Goal: Information Seeking & Learning: Learn about a topic

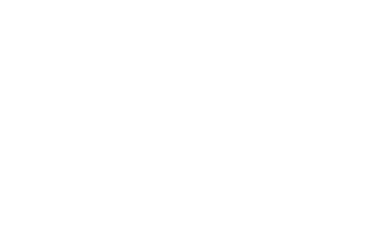
scroll to position [46, 0]
click at [234, 143] on h4 "Family Hotel Posta ****" at bounding box center [274, 146] width 154 height 9
click at [215, 154] on link "mehr erfahren" at bounding box center [216, 156] width 42 height 5
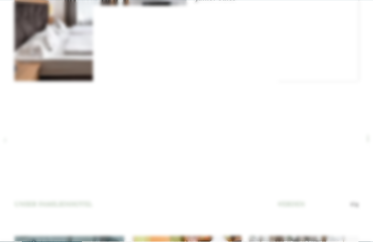
scroll to position [971, 0]
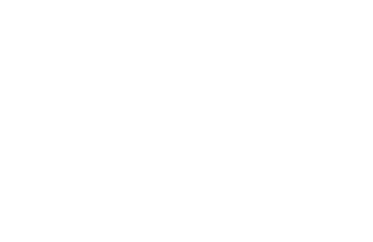
click at [359, 29] on icon at bounding box center [359, 27] width 16 height 13
click at [194, 105] on span "Für Kinder" at bounding box center [186, 108] width 29 height 6
click at [324, 46] on icon at bounding box center [326, 52] width 16 height 13
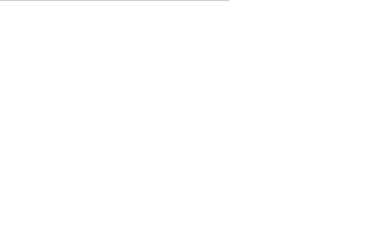
scroll to position [1608, 0]
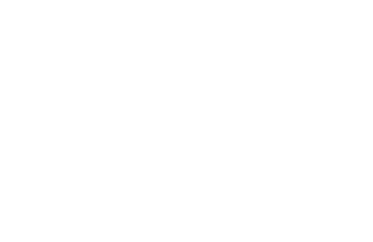
click at [356, 155] on icon at bounding box center [358, 163] width 20 height 16
click at [361, 156] on icon at bounding box center [358, 164] width 20 height 16
click at [356, 155] on icon at bounding box center [358, 163] width 20 height 16
click at [357, 155] on icon at bounding box center [358, 163] width 20 height 16
click at [354, 156] on icon at bounding box center [358, 164] width 20 height 16
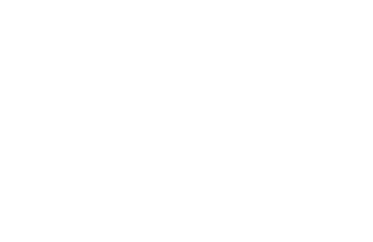
click at [357, 155] on icon at bounding box center [358, 163] width 20 height 16
click at [356, 155] on icon at bounding box center [358, 163] width 20 height 16
click at [17, 156] on icon at bounding box center [15, 164] width 20 height 16
click at [223, 179] on link "mehr erfahren" at bounding box center [216, 181] width 42 height 5
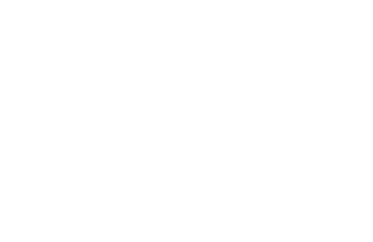
click at [360, 24] on icon at bounding box center [359, 27] width 16 height 13
click at [310, 185] on span "Wellness" at bounding box center [303, 188] width 25 height 6
click at [185, 133] on span "Familienzimmer" at bounding box center [185, 135] width 34 height 4
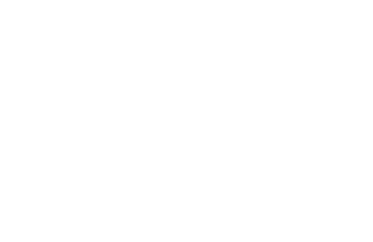
scroll to position [846, 0]
click at [222, 149] on link "mehr erfahren" at bounding box center [216, 151] width 42 height 5
click at [357, 26] on icon at bounding box center [359, 27] width 16 height 13
